Goal: Check status: Check status

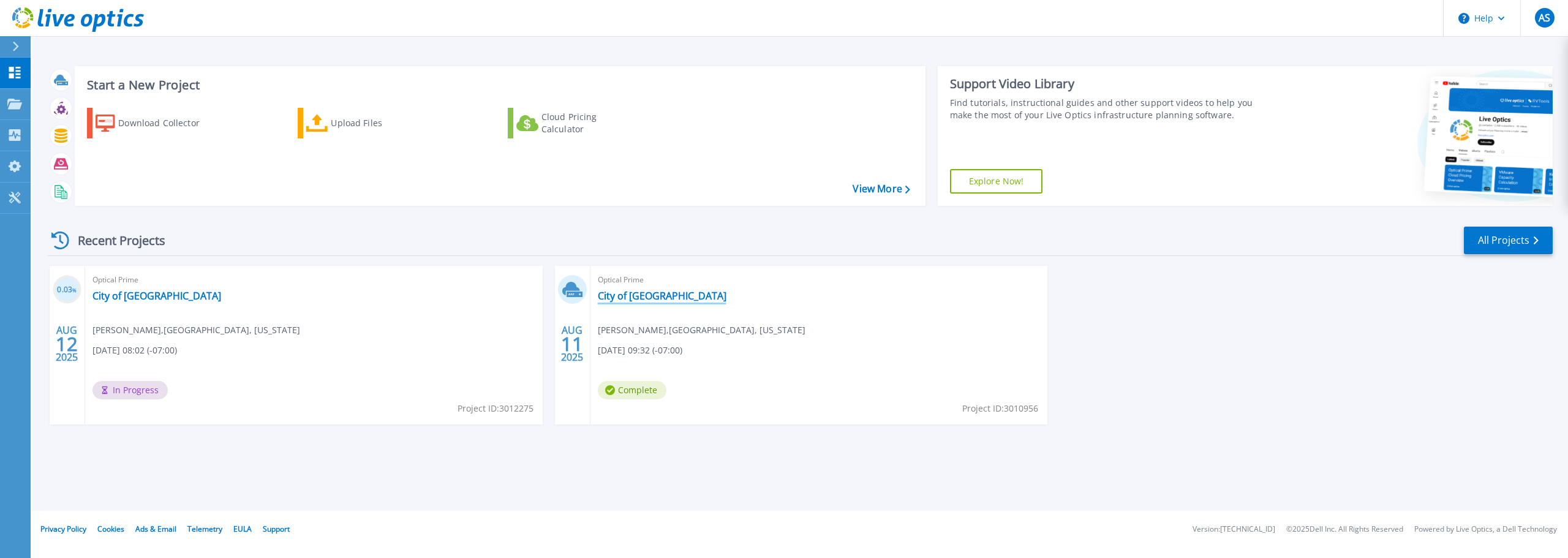
click at [641, 298] on link "City of [GEOGRAPHIC_DATA]" at bounding box center [662, 296] width 129 height 12
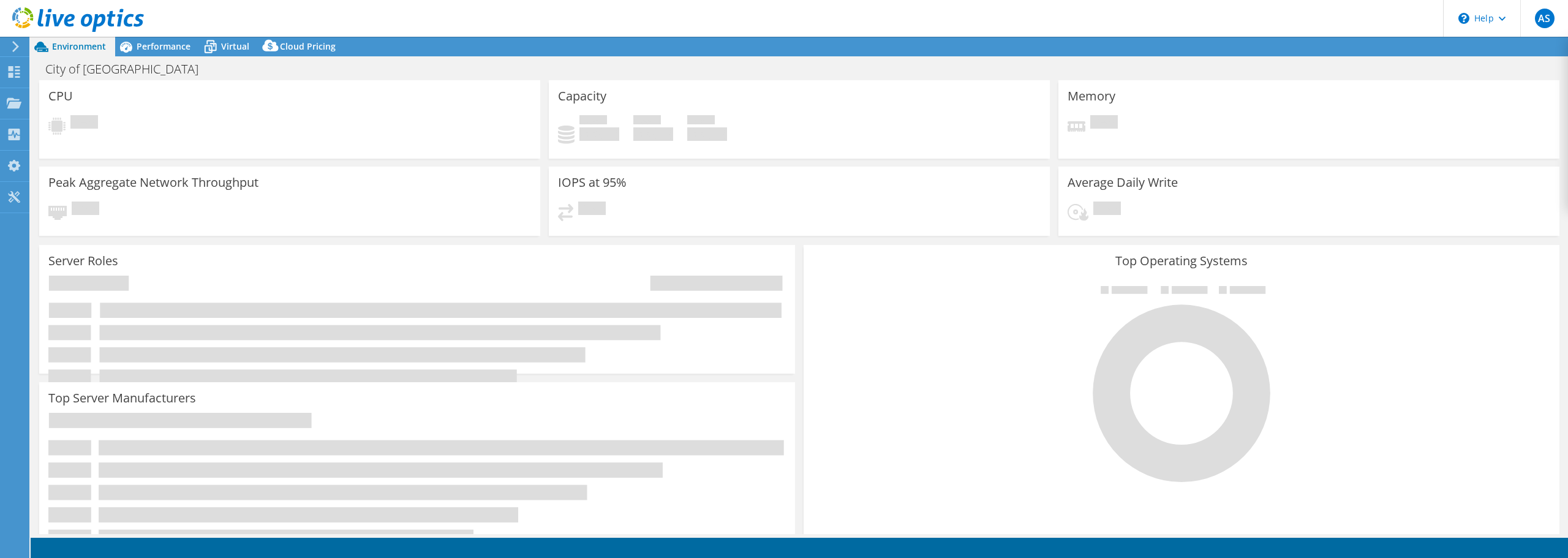
select select "USD"
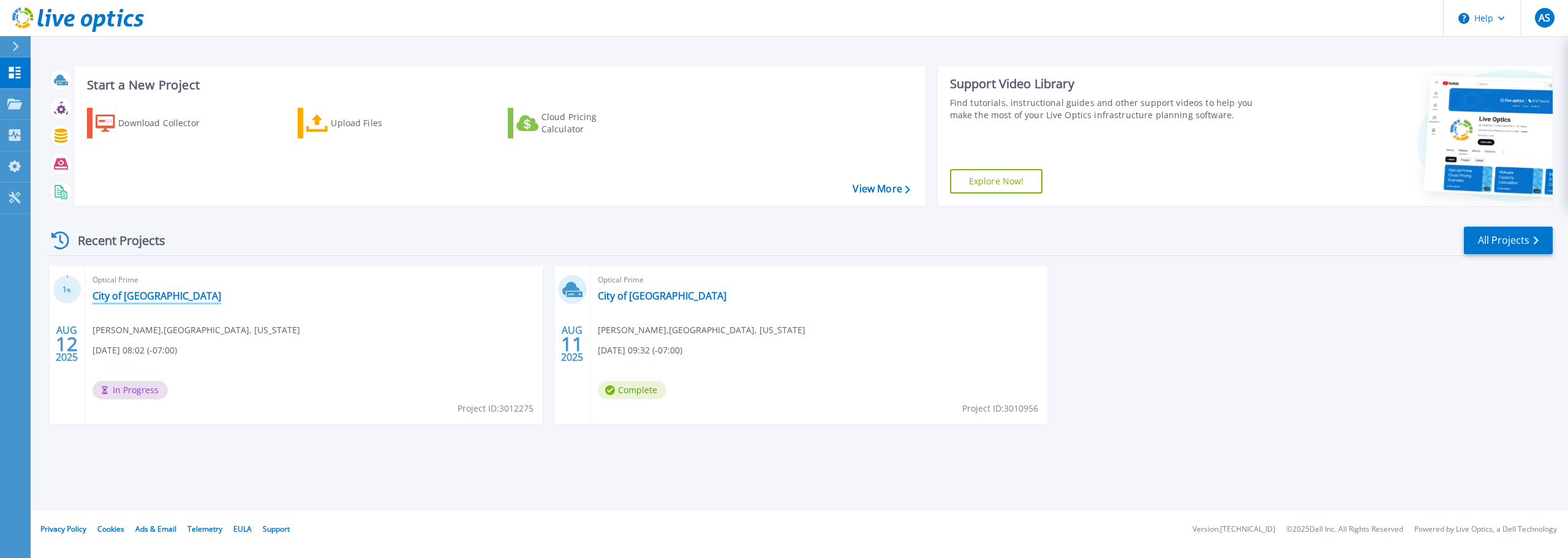
click at [147, 300] on link "City of [GEOGRAPHIC_DATA]" at bounding box center [157, 296] width 129 height 12
